Goal: Transaction & Acquisition: Book appointment/travel/reservation

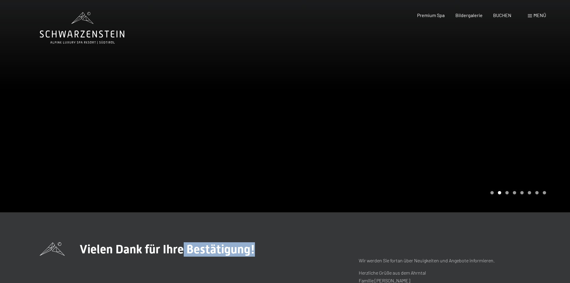
drag, startPoint x: 180, startPoint y: 245, endPoint x: 312, endPoint y: 251, distance: 131.9
click at [322, 250] on div "Vielen Dank für Ihre Bestätigung!" at bounding box center [197, 249] width 314 height 14
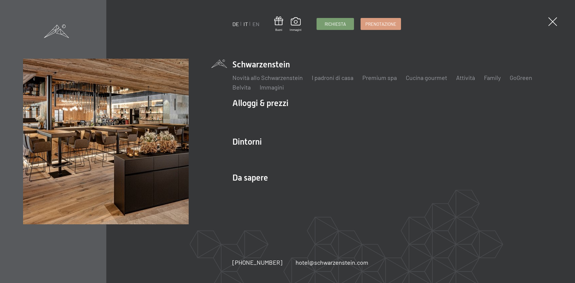
click at [236, 23] on link "DE" at bounding box center [235, 24] width 7 height 7
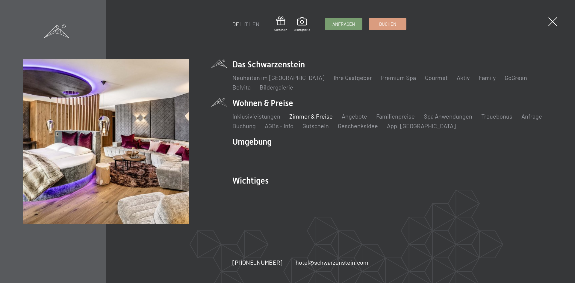
click at [304, 114] on link "Zimmer & Preise" at bounding box center [310, 116] width 43 height 7
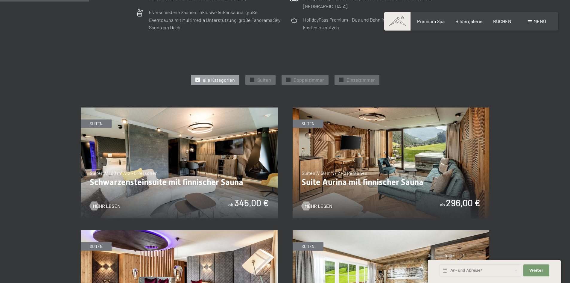
scroll to position [269, 0]
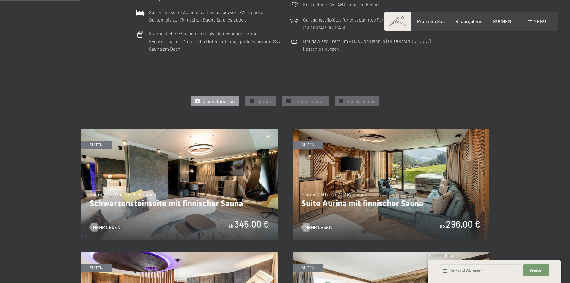
drag, startPoint x: 260, startPoint y: 202, endPoint x: 98, endPoint y: 205, distance: 162.3
click at [98, 205] on img at bounding box center [179, 184] width 197 height 111
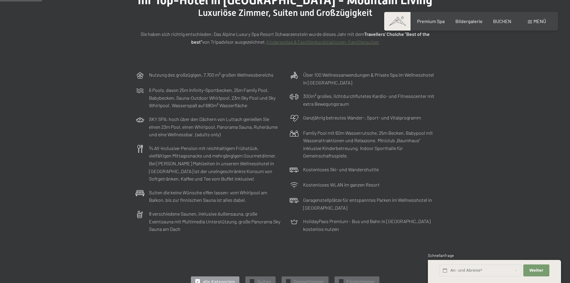
scroll to position [0, 0]
